Goal: Task Accomplishment & Management: Check status

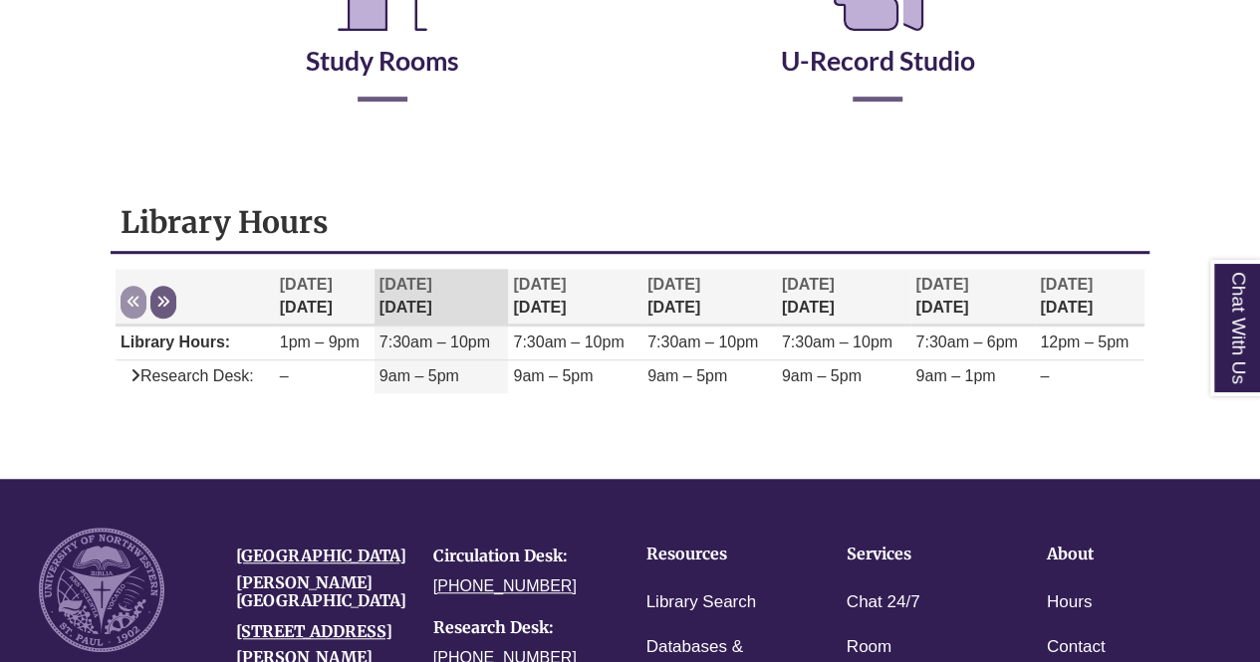
scroll to position [365, 0]
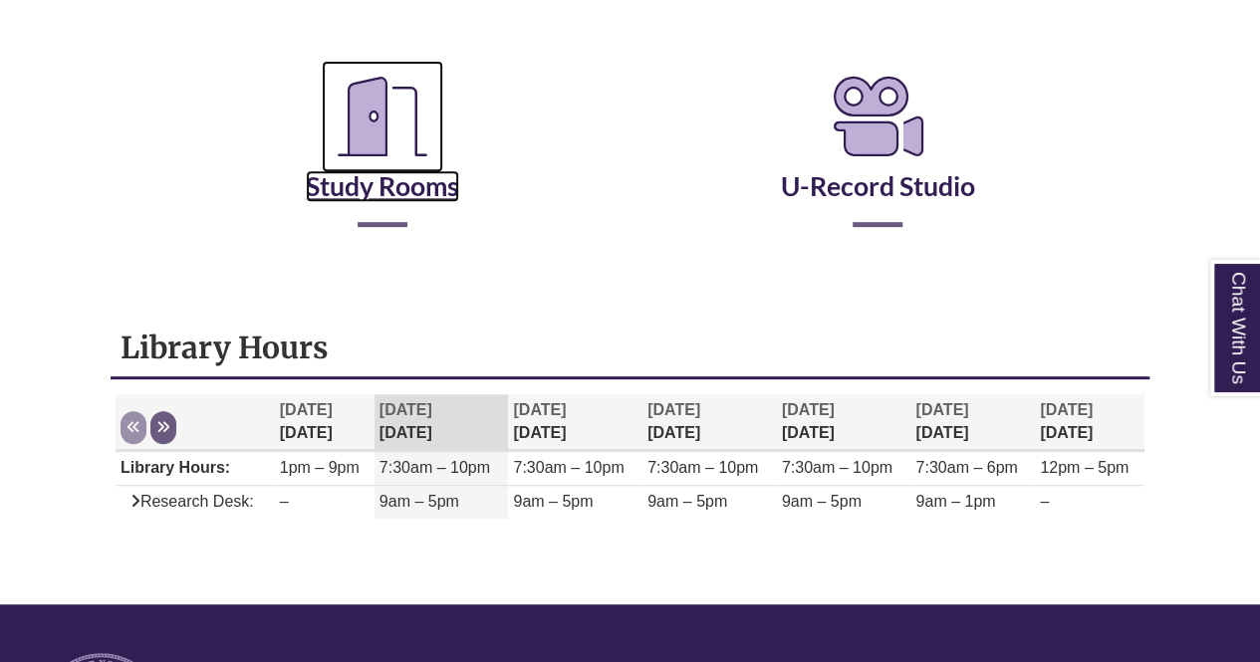
click at [389, 116] on icon "Reserve a Room" at bounding box center [382, 117] width 121 height 112
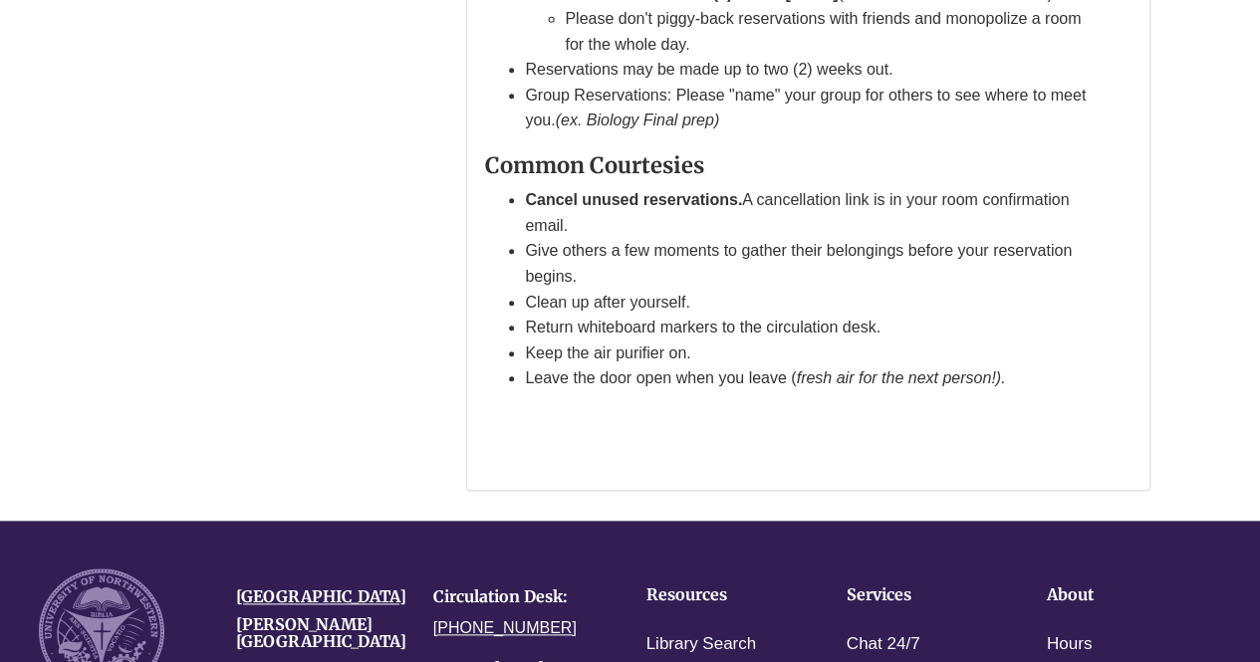
scroll to position [595, 0]
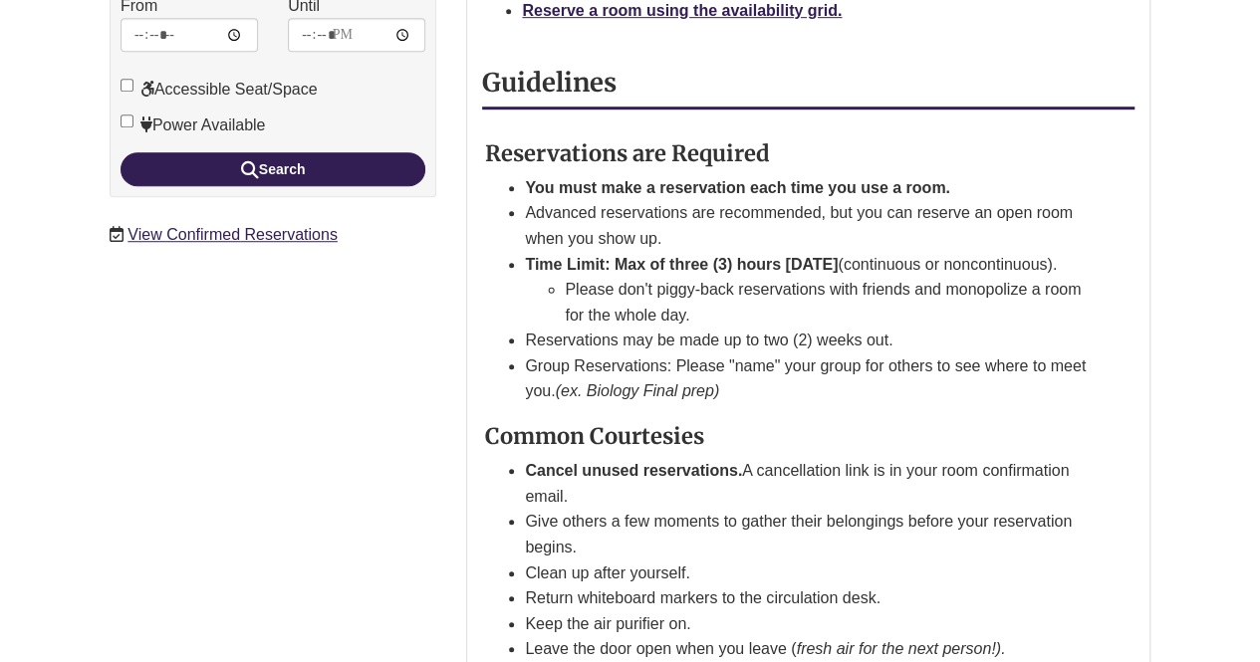
click at [217, 222] on div "View Confirmed Reservations" at bounding box center [273, 235] width 327 height 26
click at [217, 226] on link "View Confirmed Reservations" at bounding box center [231, 234] width 209 height 17
